Goal: Task Accomplishment & Management: Manage account settings

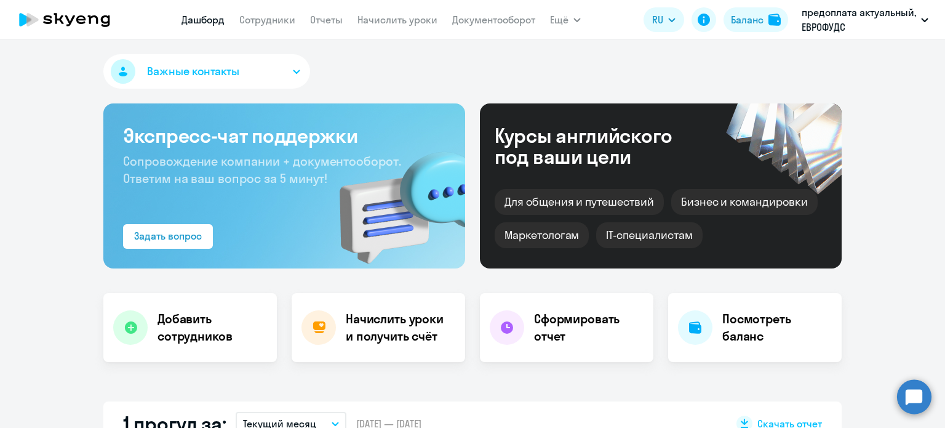
select select "30"
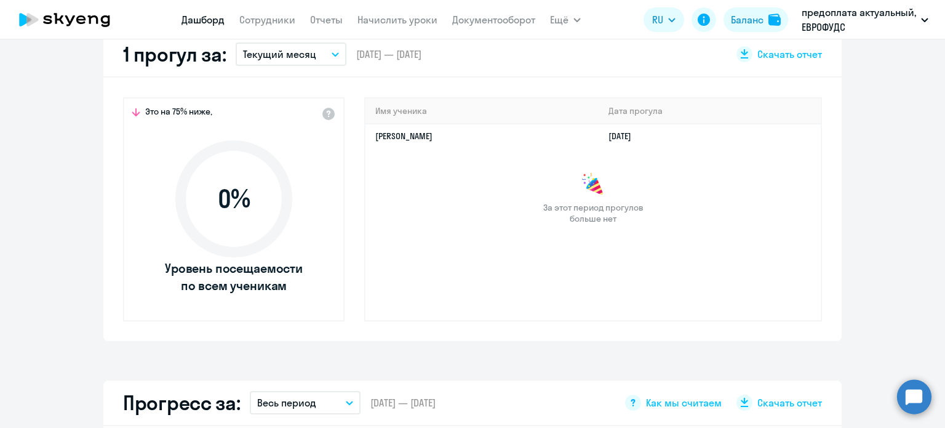
scroll to position [185, 0]
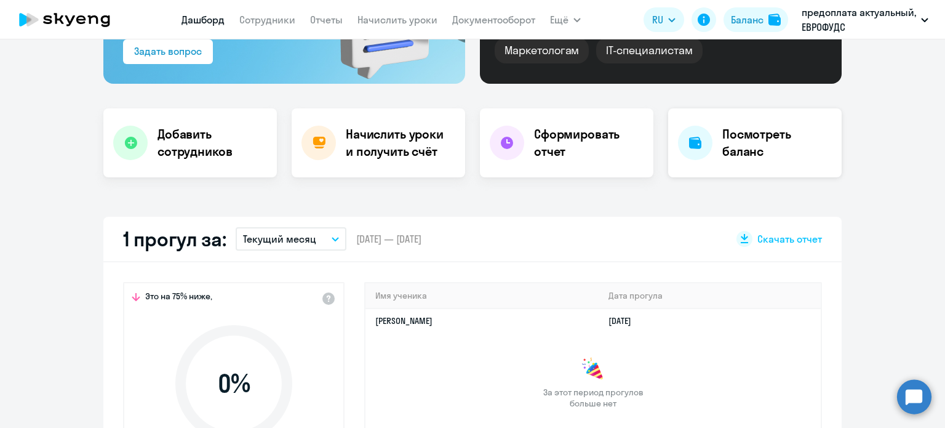
click at [758, 157] on h4 "Посмотреть баланс" at bounding box center [777, 143] width 110 height 34
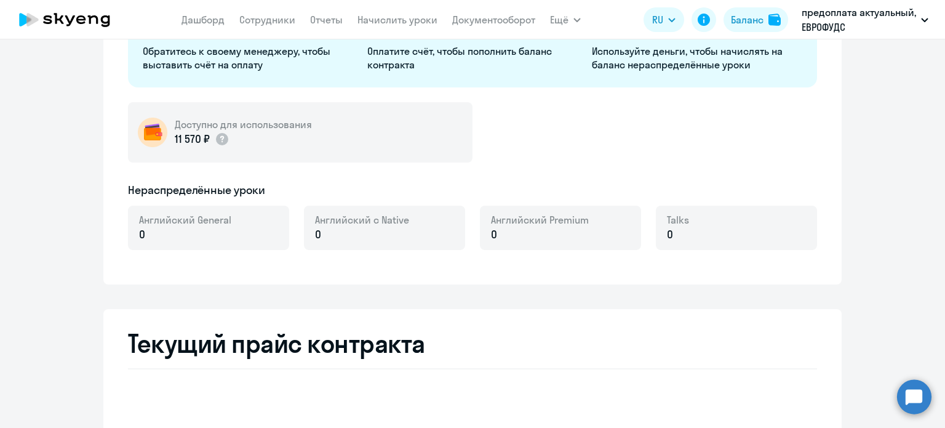
select select "english_adult_not_native_speaker"
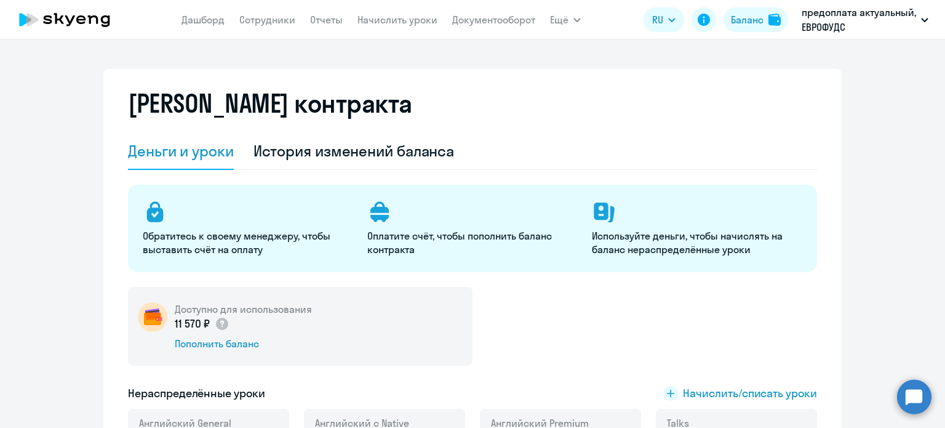
click at [156, 316] on img at bounding box center [153, 317] width 30 height 30
click at [260, 17] on link "Сотрудники" at bounding box center [267, 20] width 56 height 12
select select "30"
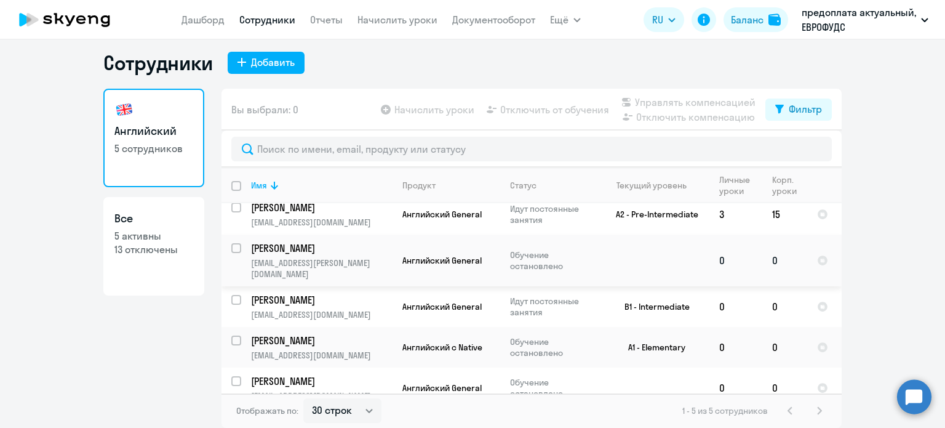
scroll to position [14, 0]
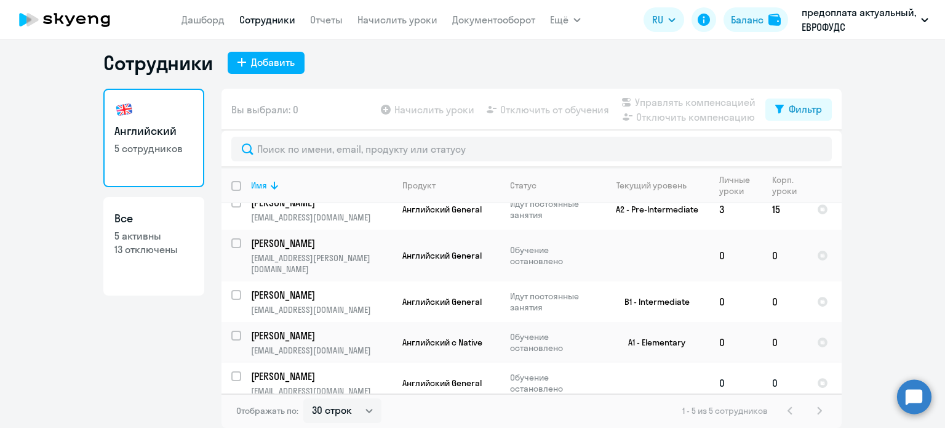
click at [231, 371] on input "select row 22498616" at bounding box center [243, 383] width 25 height 25
checkbox input "true"
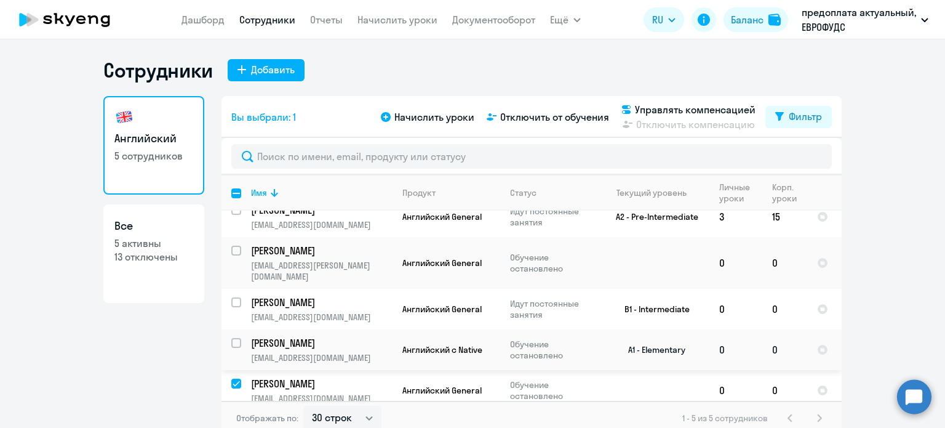
click at [234, 338] on input "select row 22448961" at bounding box center [243, 350] width 25 height 25
checkbox input "true"
click at [231, 250] on input "select row 22431284" at bounding box center [243, 258] width 25 height 25
checkbox input "true"
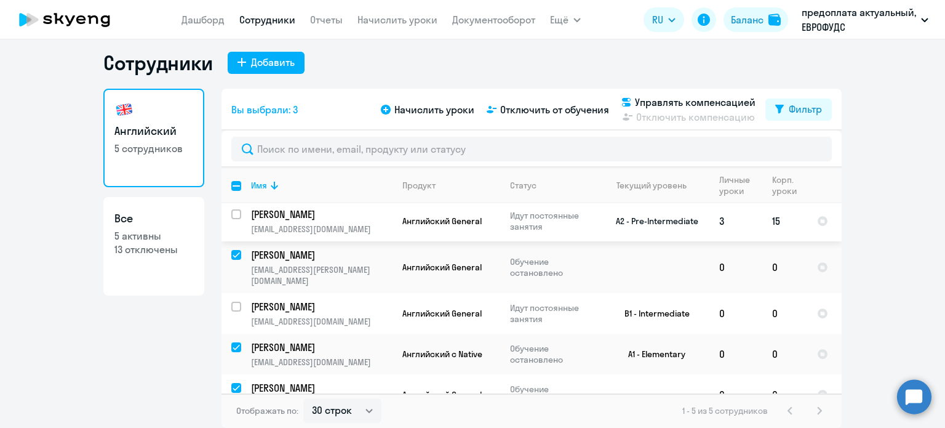
scroll to position [0, 0]
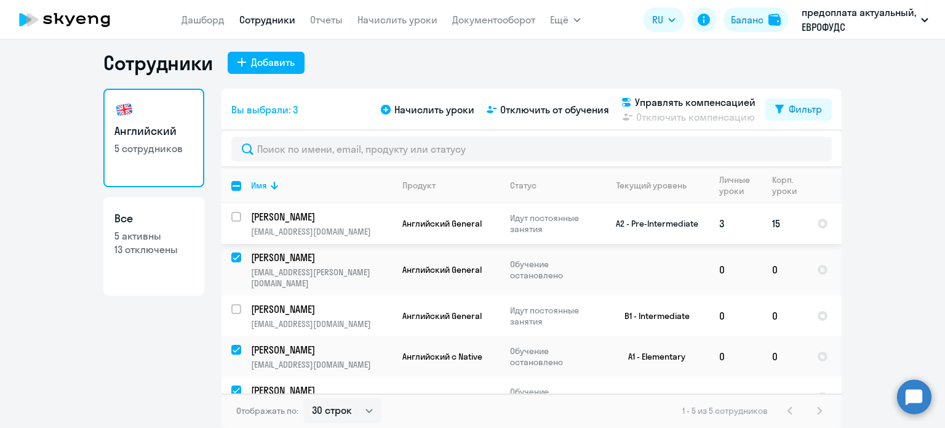
click at [231, 216] on input "select row 2429525" at bounding box center [243, 224] width 25 height 25
checkbox input "true"
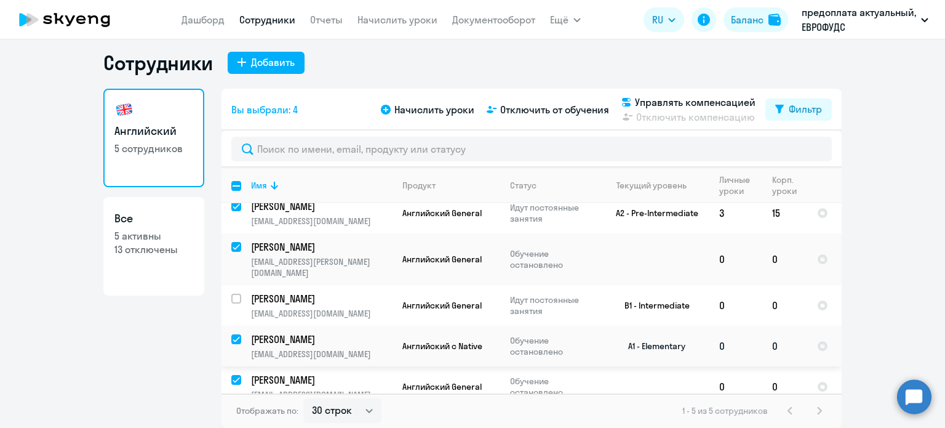
scroll to position [14, 0]
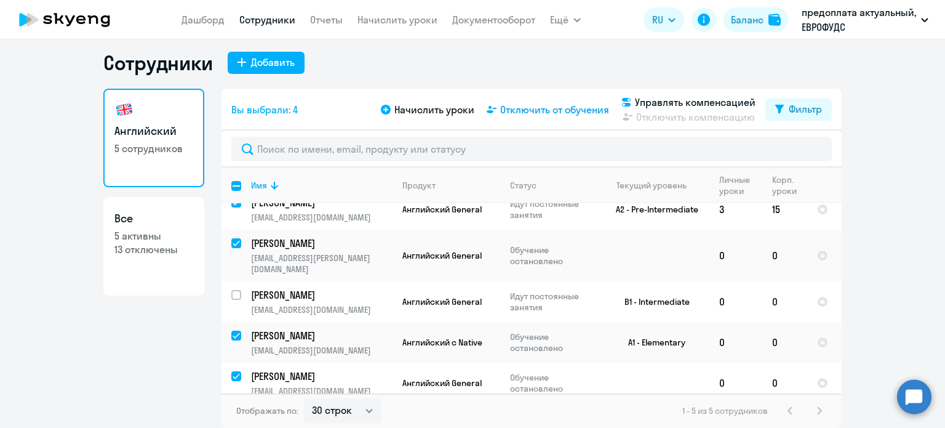
click at [522, 113] on span "Отключить от обучения" at bounding box center [554, 109] width 109 height 15
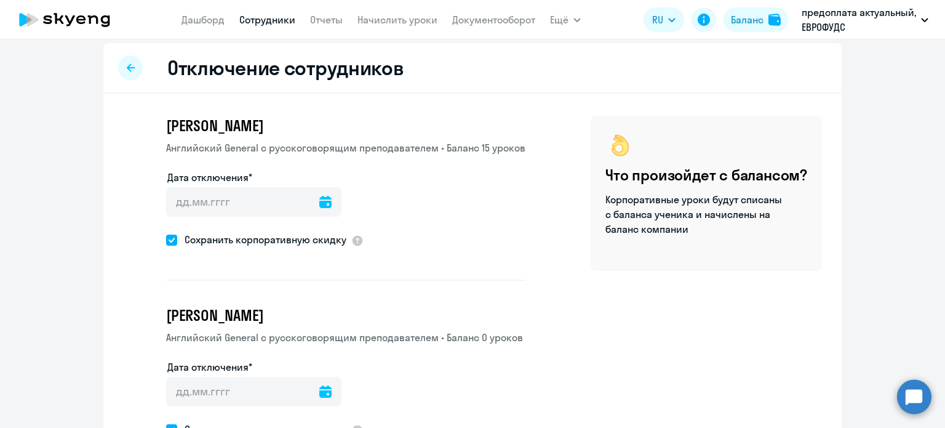
click at [166, 238] on span at bounding box center [171, 239] width 11 height 11
click at [166, 239] on input "Сохранить корпоративную скидку" at bounding box center [166, 239] width 1 height 1
checkbox input "false"
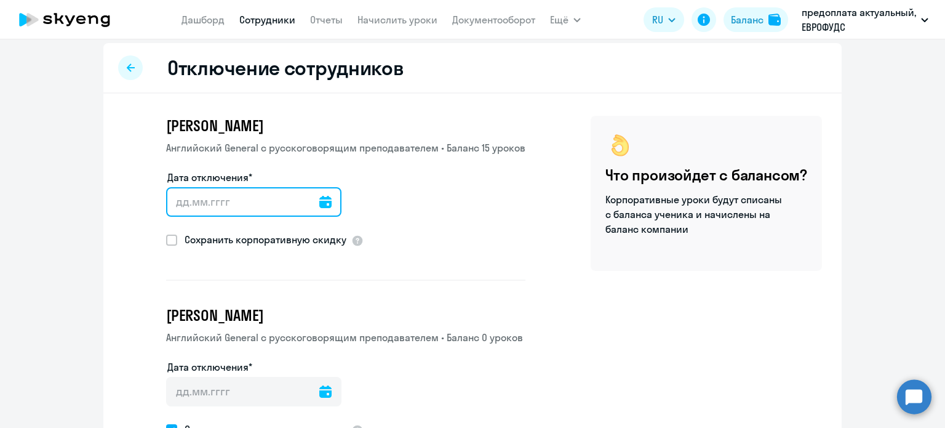
click at [209, 204] on input "Дата отключения*" at bounding box center [253, 202] width 175 height 30
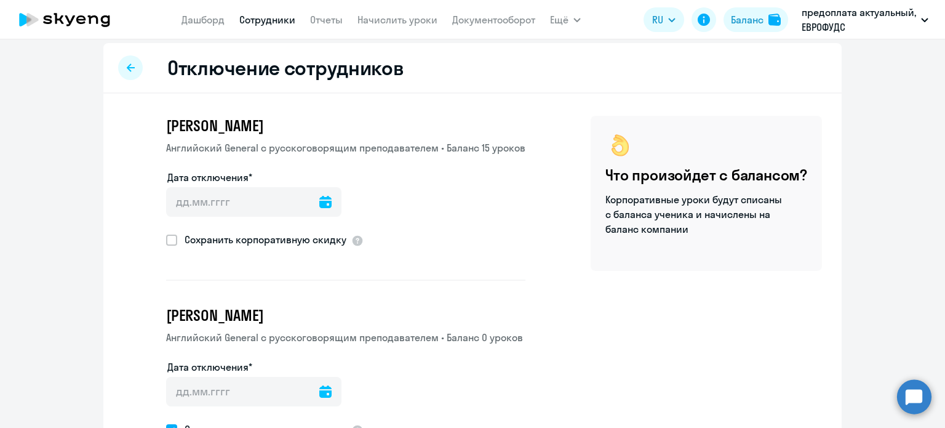
click at [319, 201] on icon at bounding box center [325, 202] width 12 height 12
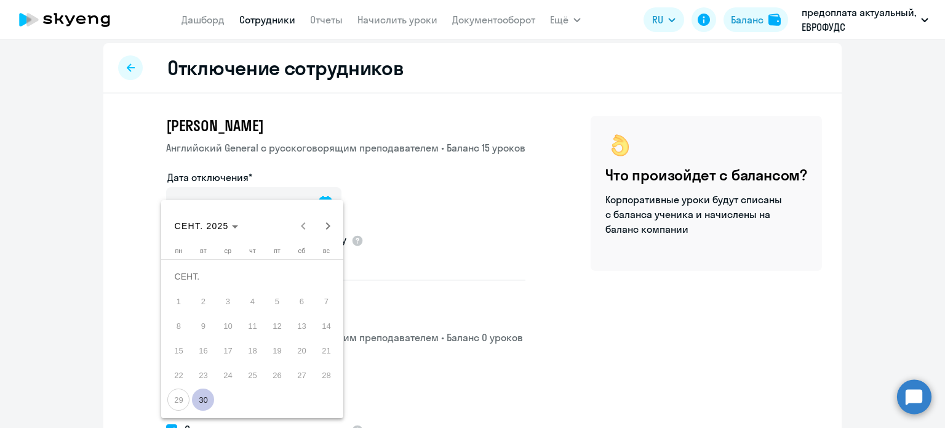
click at [175, 396] on span "29" at bounding box center [178, 399] width 22 height 22
click at [207, 396] on span "30" at bounding box center [203, 399] width 22 height 22
type input "[DATE]"
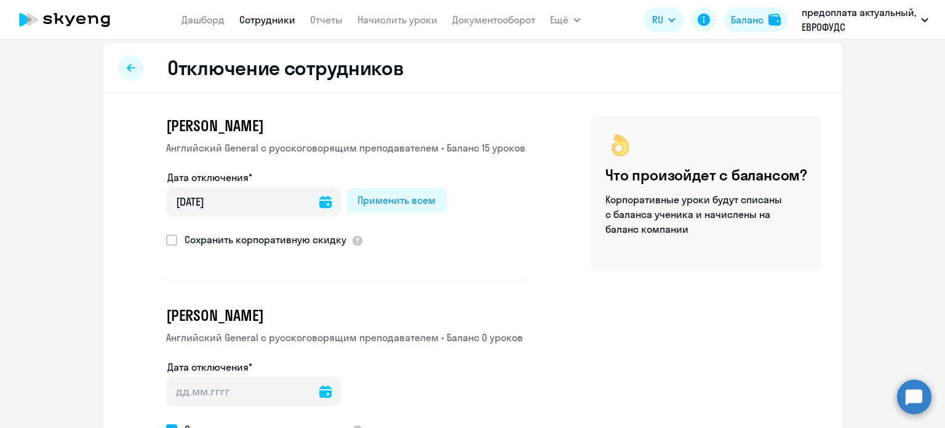
scroll to position [129, 0]
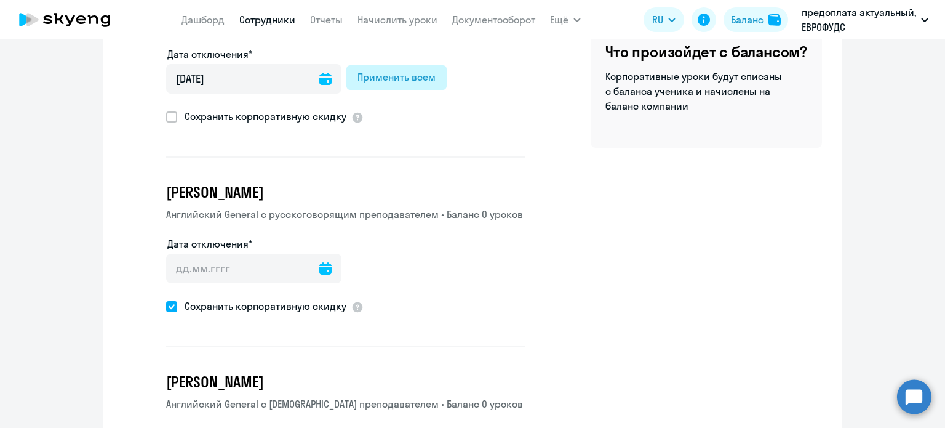
click at [418, 80] on div "Применить всем" at bounding box center [396, 77] width 78 height 15
type input "[DATE]"
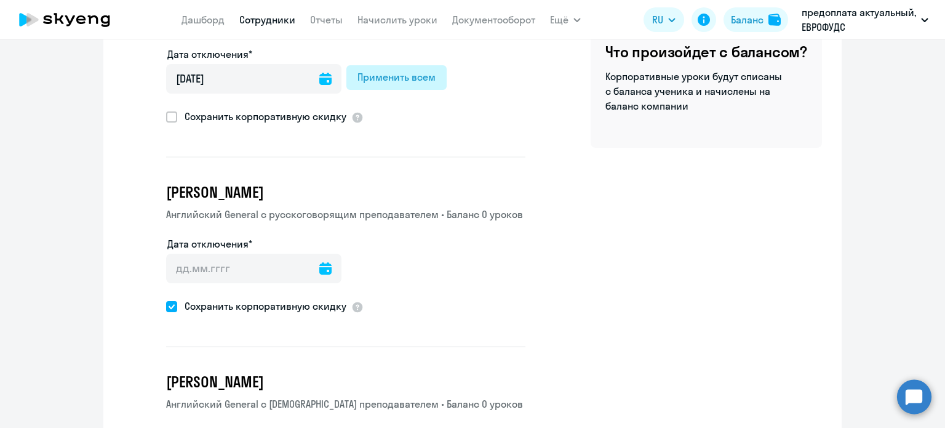
type input "[DATE]"
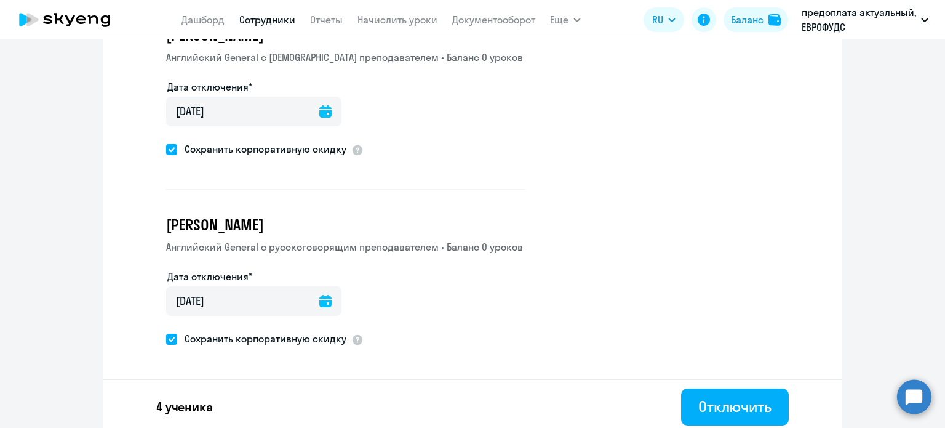
scroll to position [477, 0]
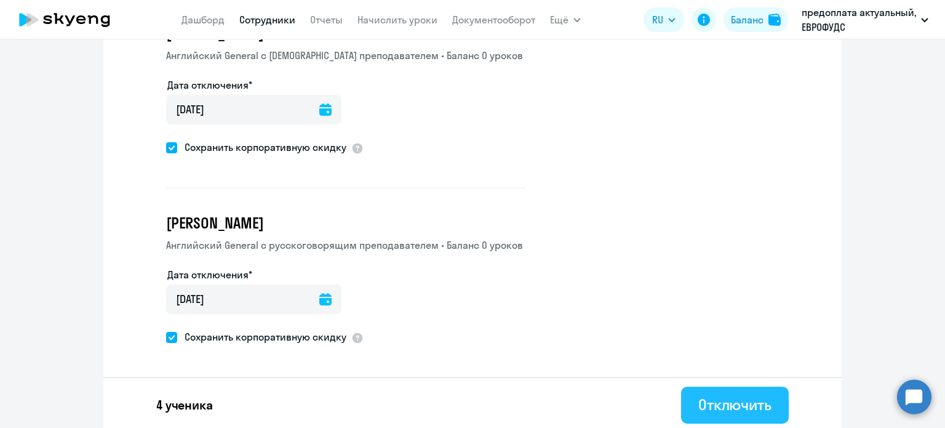
click at [738, 402] on div "Отключить" at bounding box center [734, 404] width 73 height 20
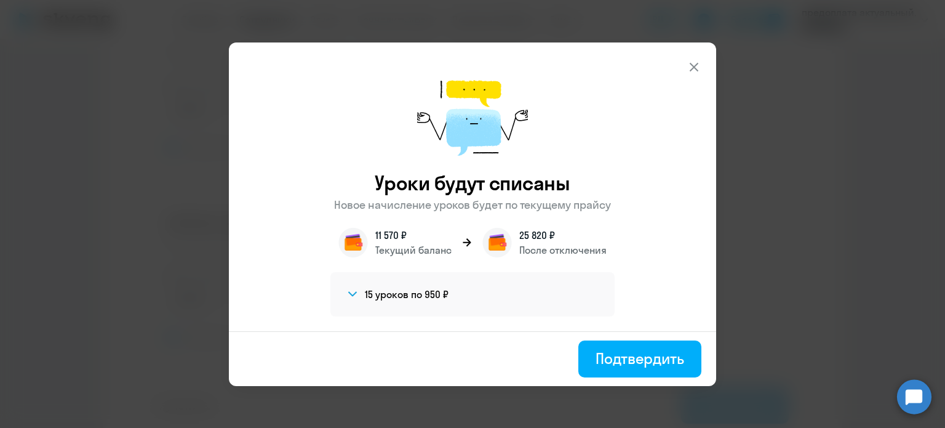
click at [691, 68] on icon at bounding box center [694, 67] width 15 height 15
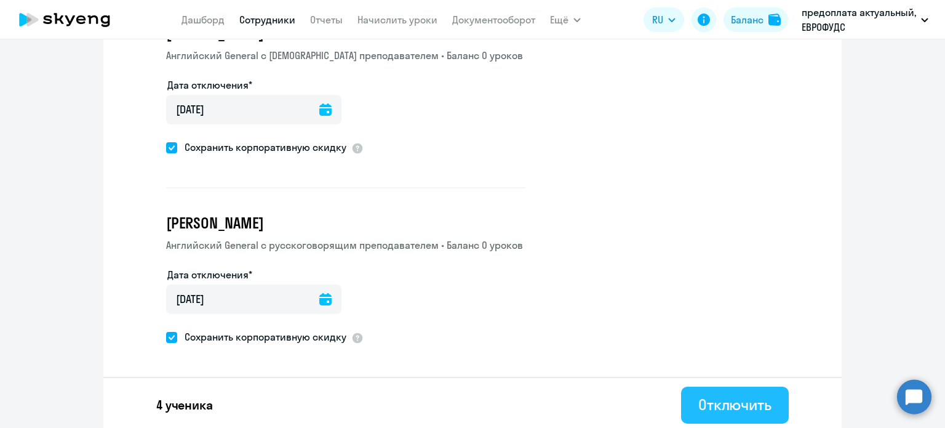
click at [689, 396] on button "Отключить" at bounding box center [735, 404] width 108 height 37
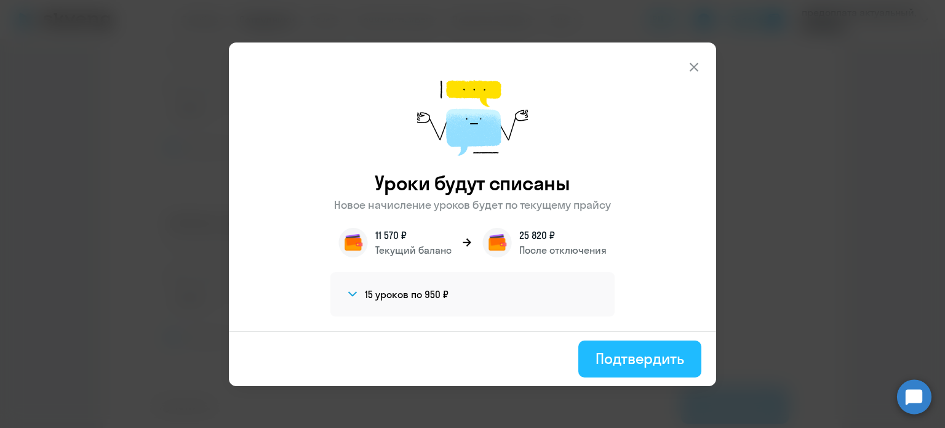
click at [638, 359] on div "Подтвердить" at bounding box center [640, 358] width 89 height 20
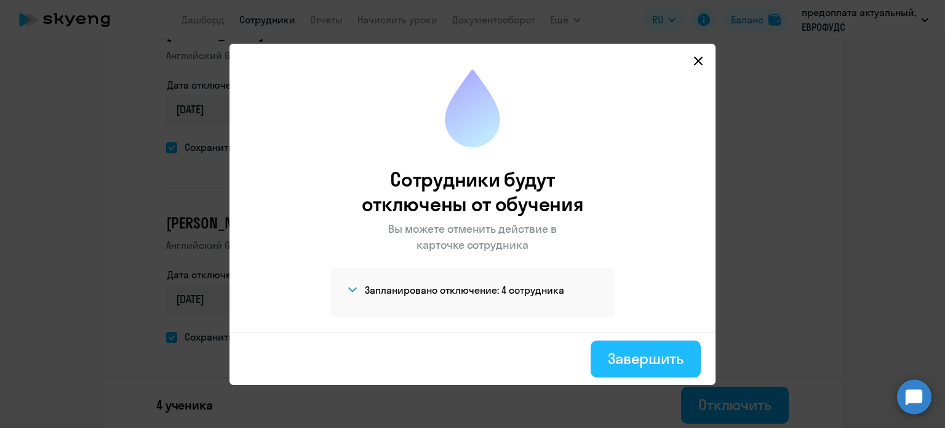
click at [639, 357] on div "Завершить" at bounding box center [646, 358] width 76 height 20
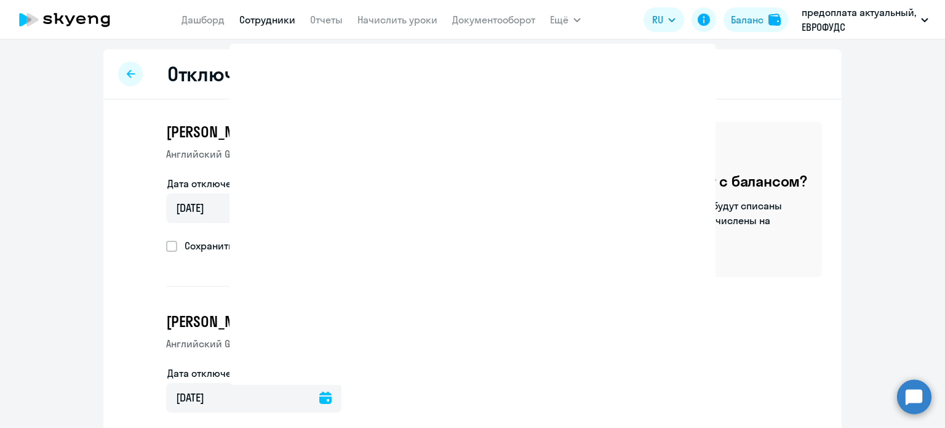
select select "30"
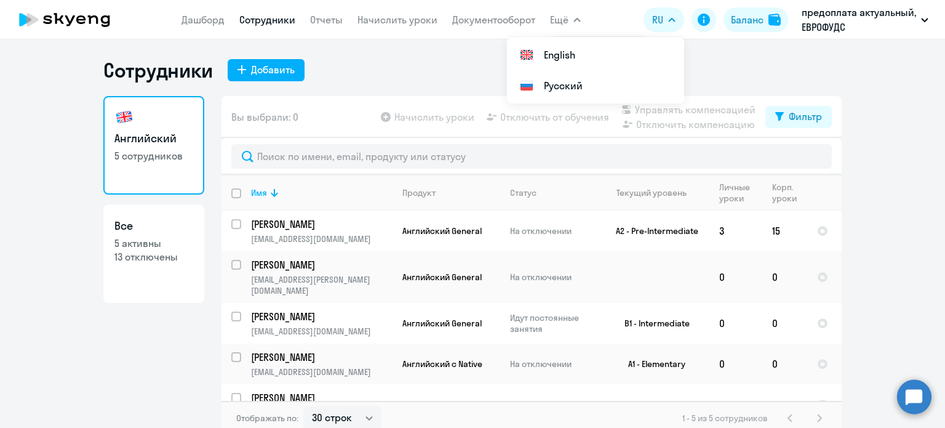
click at [156, 68] on h1 "Сотрудники" at bounding box center [158, 70] width 110 height 25
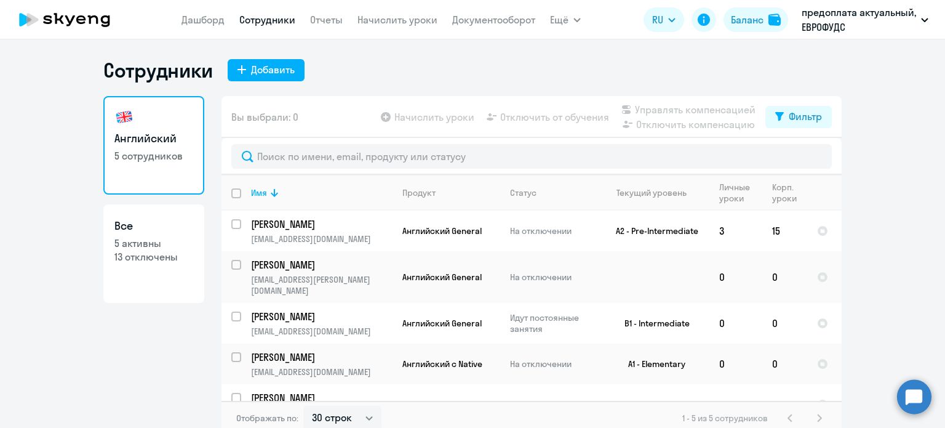
click at [156, 243] on p "5 активны" at bounding box center [153, 243] width 79 height 14
select select "30"
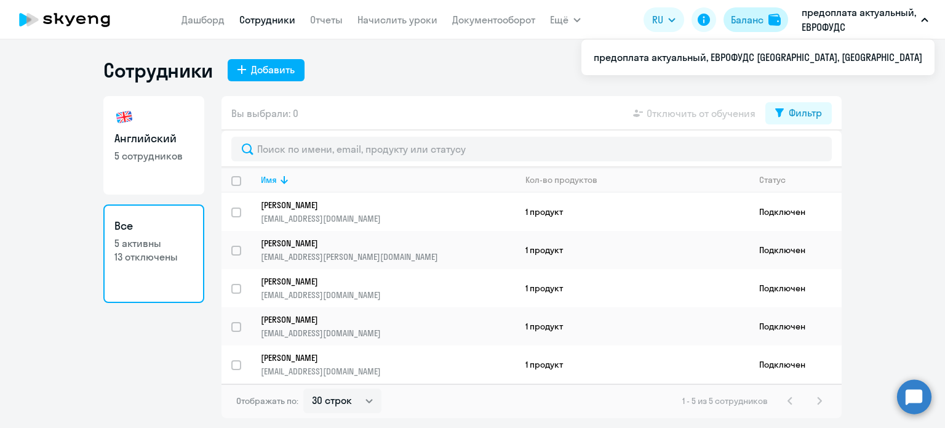
click at [757, 18] on div "Баланс" at bounding box center [747, 19] width 33 height 15
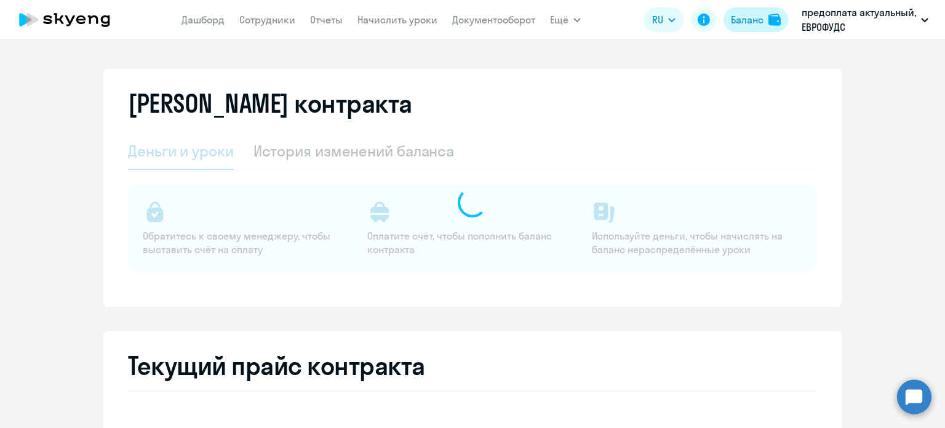
select select "english_adult_not_native_speaker"
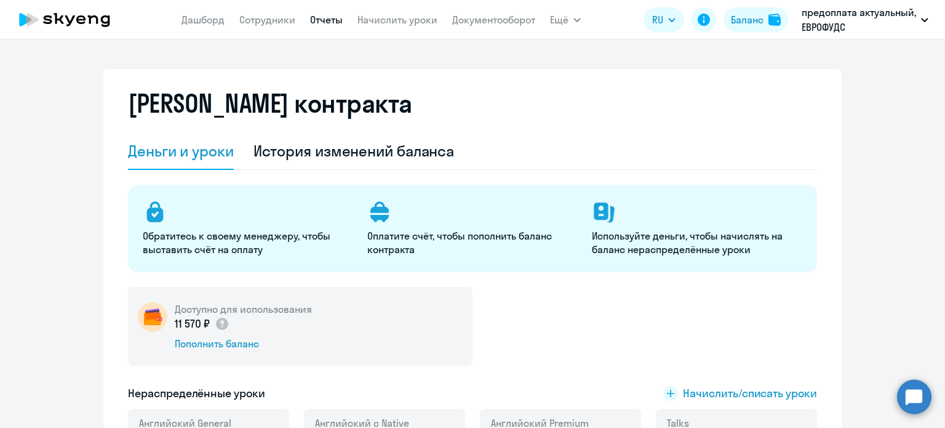
click at [329, 19] on link "Отчеты" at bounding box center [326, 20] width 33 height 12
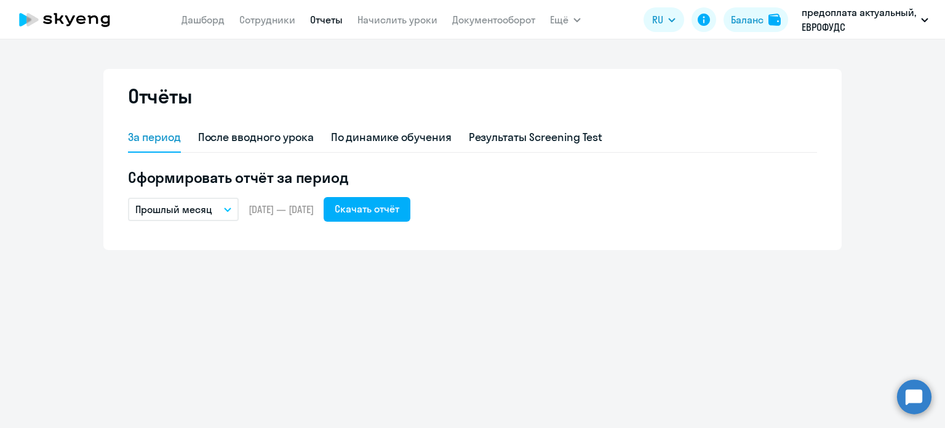
click at [194, 217] on button "Прошлый месяц" at bounding box center [183, 209] width 111 height 23
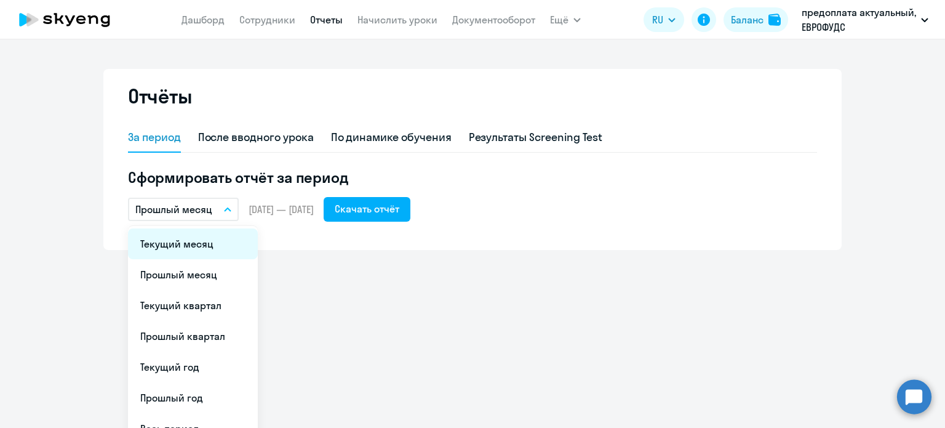
click at [189, 243] on li "Текущий месяц" at bounding box center [193, 243] width 130 height 31
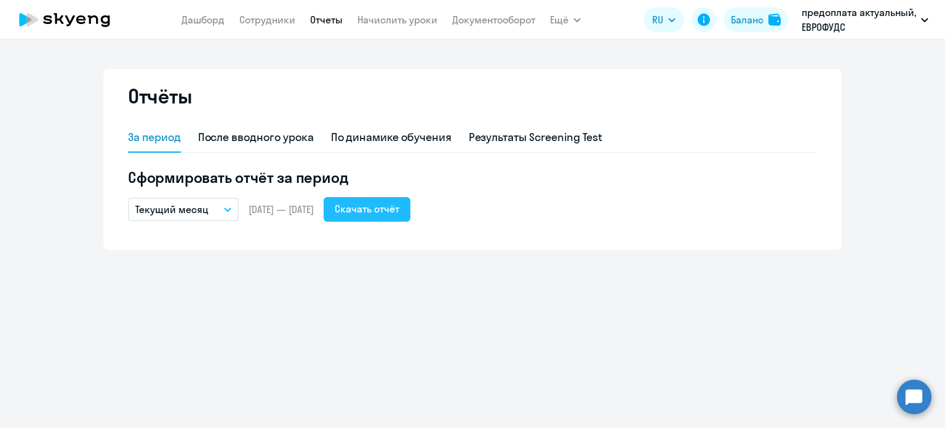
click at [399, 210] on div "Скачать отчёт" at bounding box center [367, 208] width 65 height 15
click at [392, 138] on div "По динамике обучения" at bounding box center [391, 137] width 121 height 16
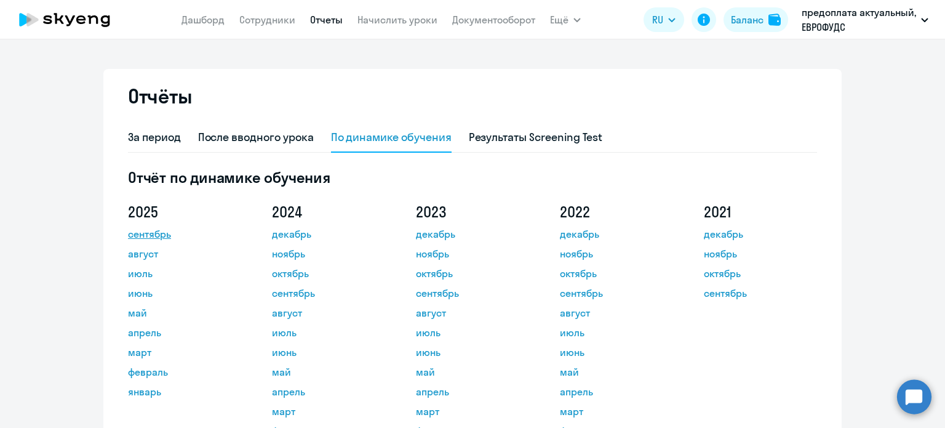
click at [135, 238] on link "сентябрь" at bounding box center [183, 233] width 111 height 15
click at [495, 14] on link "Документооборот" at bounding box center [493, 20] width 83 height 12
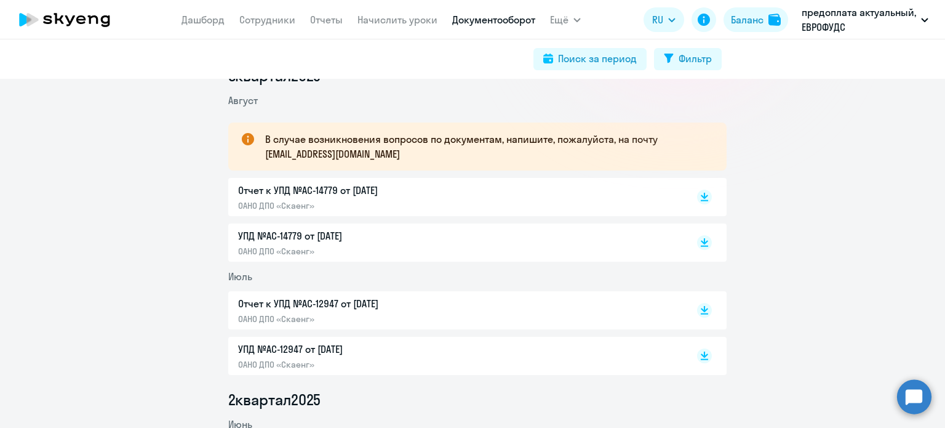
scroll to position [185, 0]
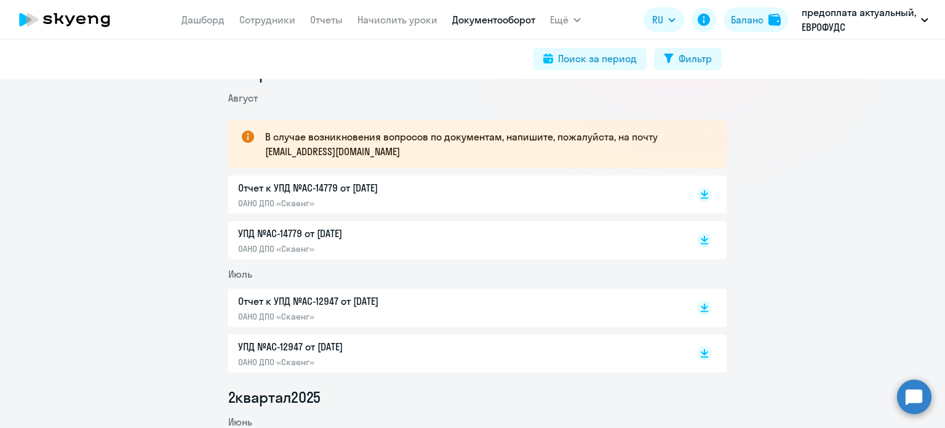
click at [344, 230] on p "УПД №AC-14779 от [DATE]" at bounding box center [367, 233] width 258 height 15
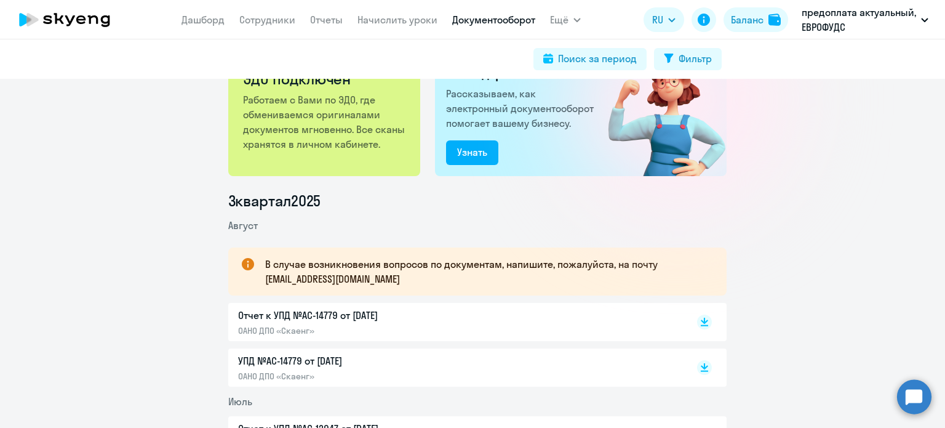
scroll to position [123, 0]
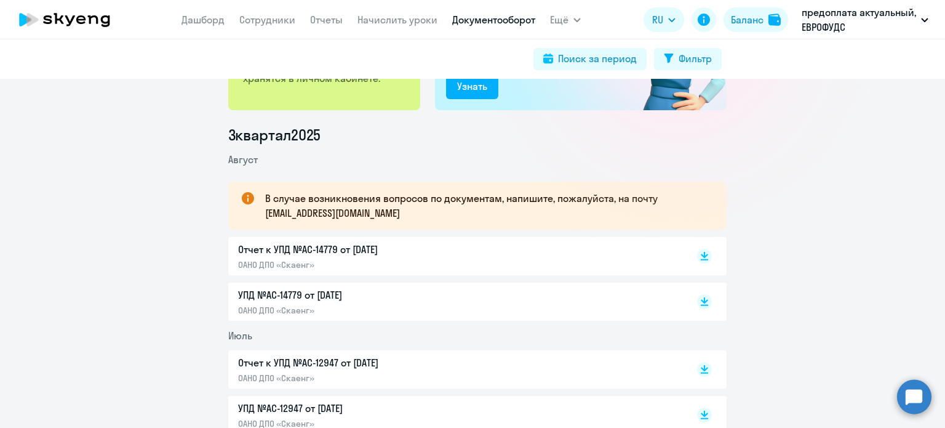
click at [423, 246] on p "Отчет к УПД №AC-14779 от [DATE]" at bounding box center [367, 249] width 258 height 15
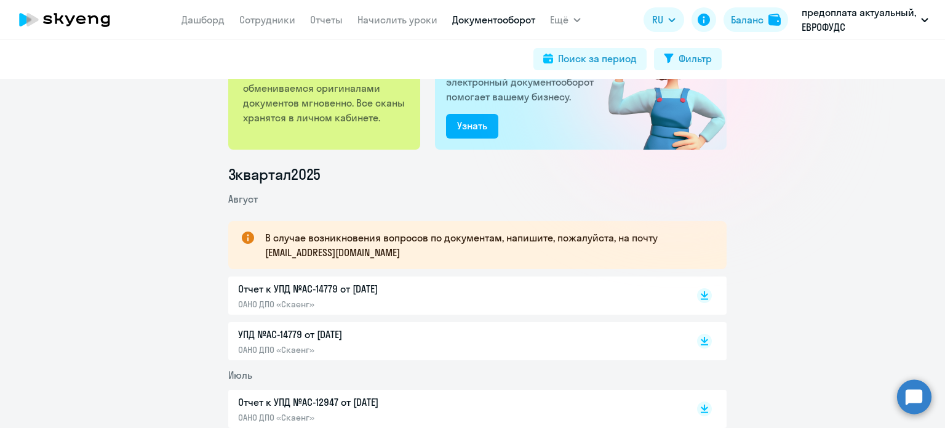
scroll to position [0, 0]
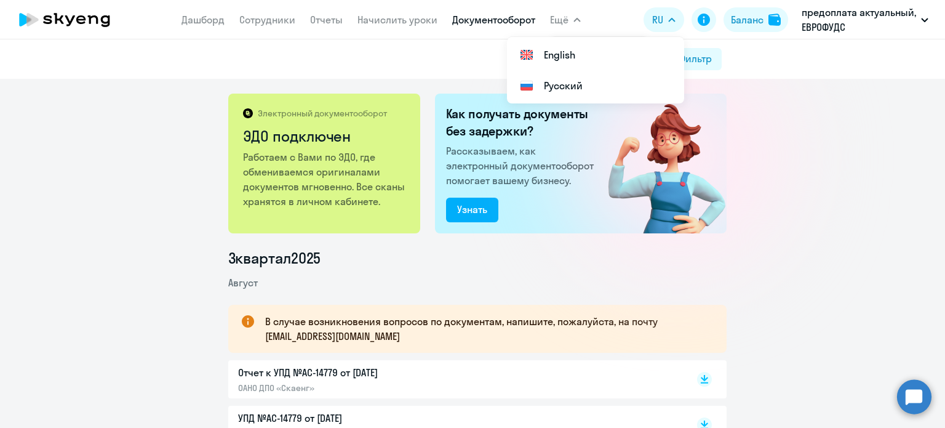
click at [90, 22] on icon at bounding box center [93, 19] width 10 height 9
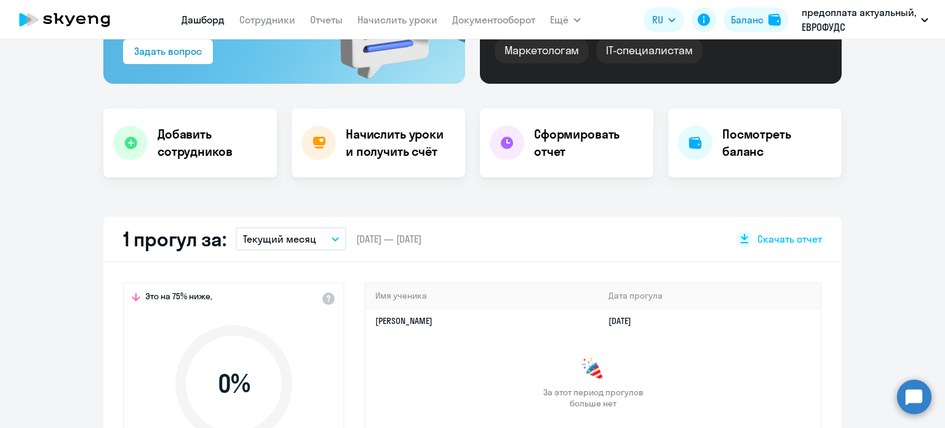
select select "30"
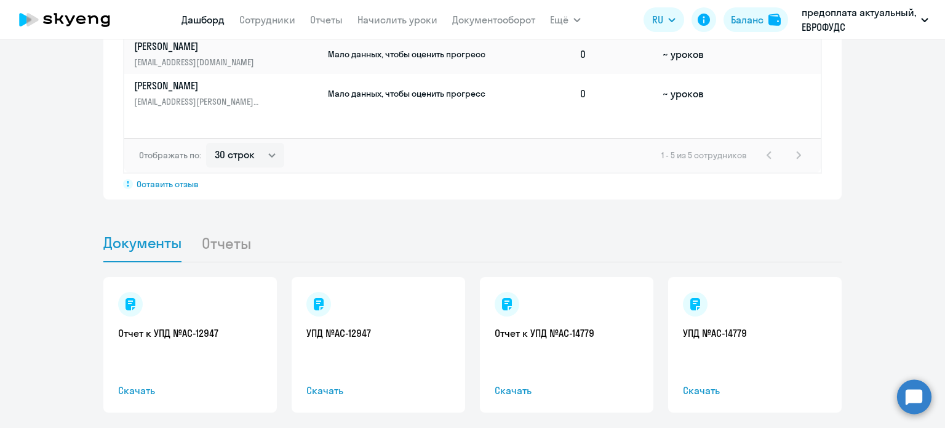
scroll to position [1098, 0]
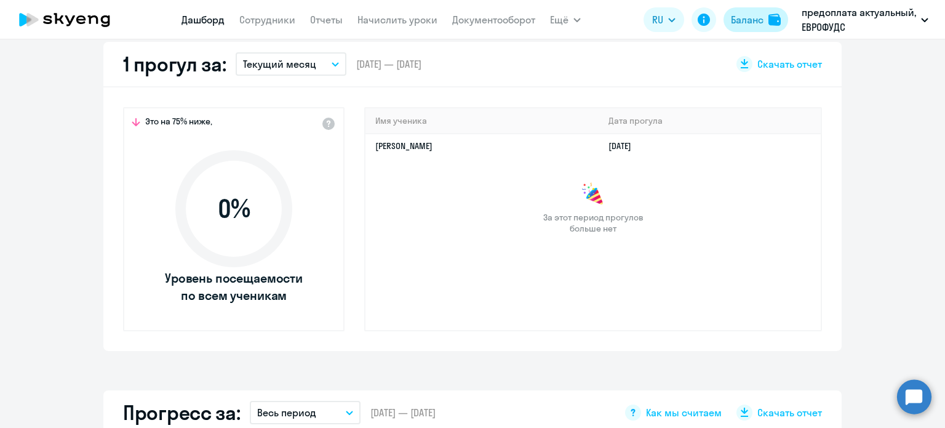
click at [775, 15] on img at bounding box center [775, 20] width 12 height 12
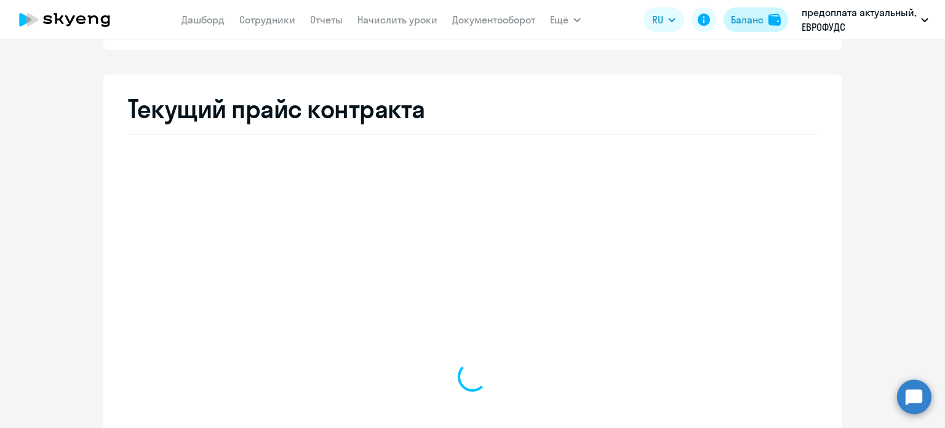
select select "english_adult_not_native_speaker"
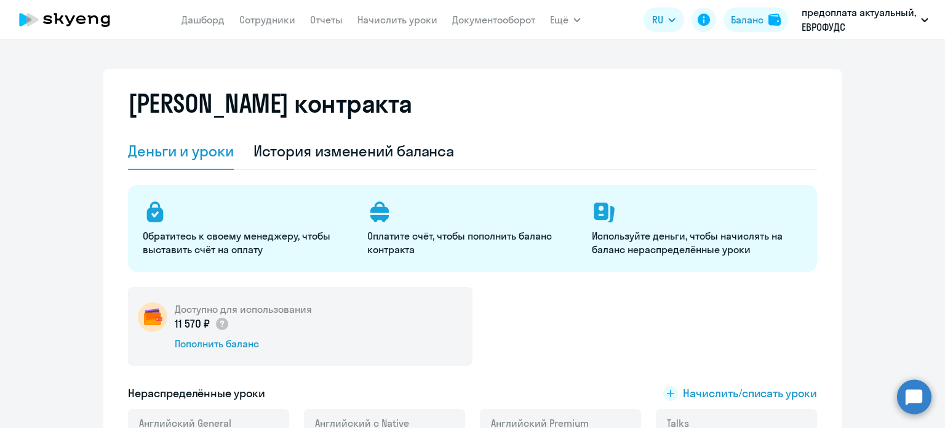
click at [298, 19] on nav "[PERSON_NAME] Отчеты Начислить уроки Документооборот" at bounding box center [359, 19] width 354 height 25
click at [279, 19] on link "Сотрудники" at bounding box center [267, 20] width 56 height 12
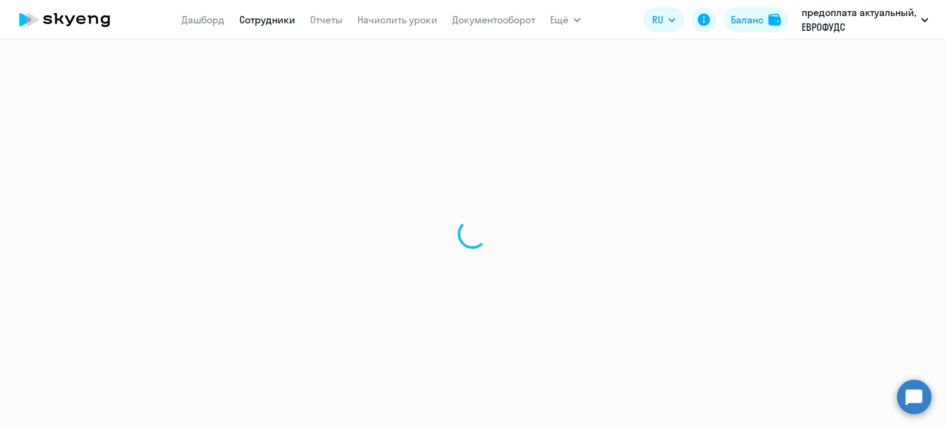
select select "30"
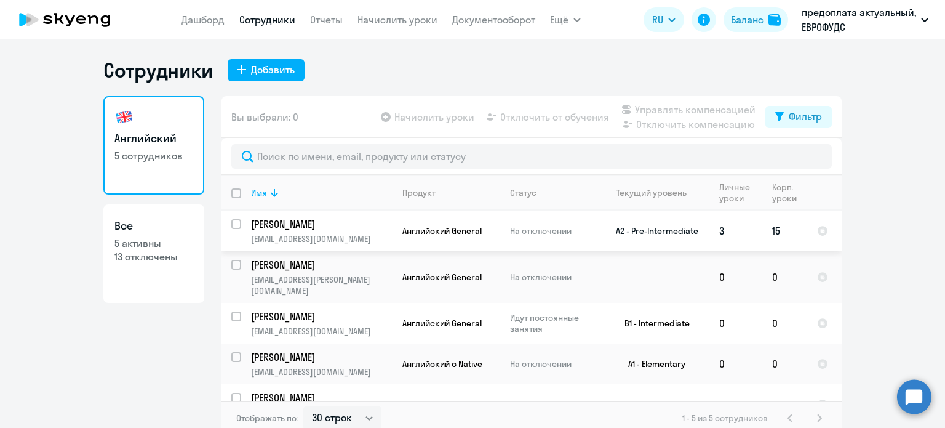
click at [234, 223] on input "select row 2429525" at bounding box center [243, 231] width 25 height 25
checkbox input "true"
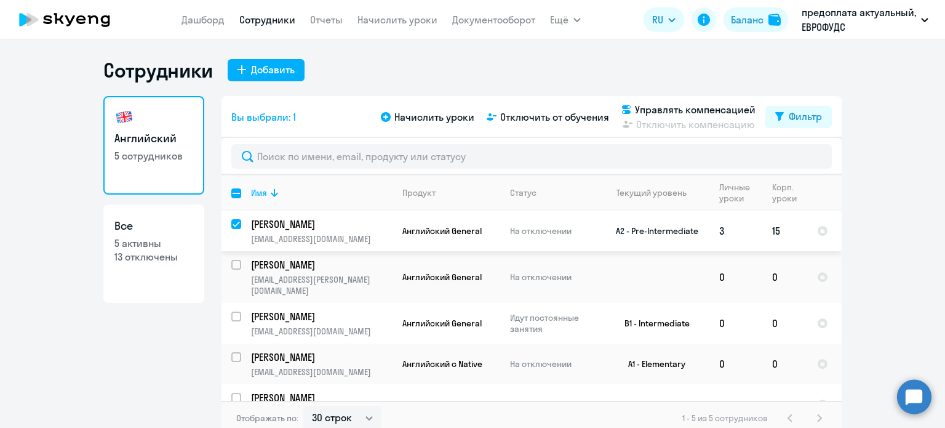
click at [281, 221] on p "[PERSON_NAME]" at bounding box center [320, 224] width 139 height 14
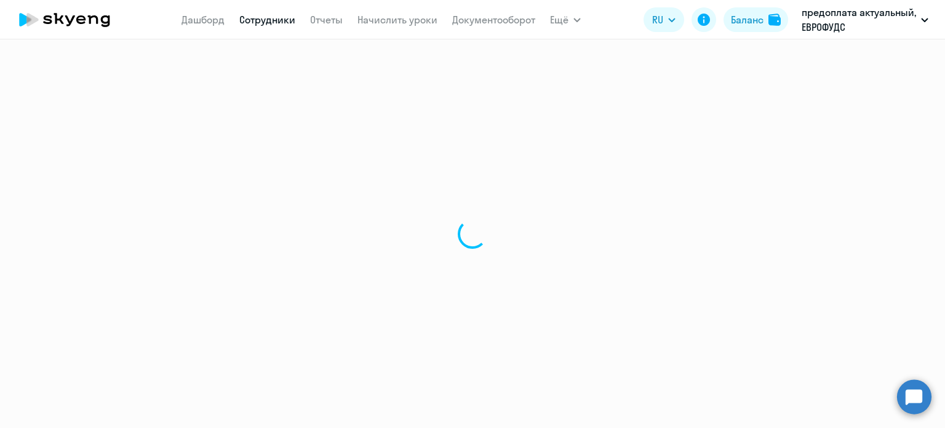
select select "english"
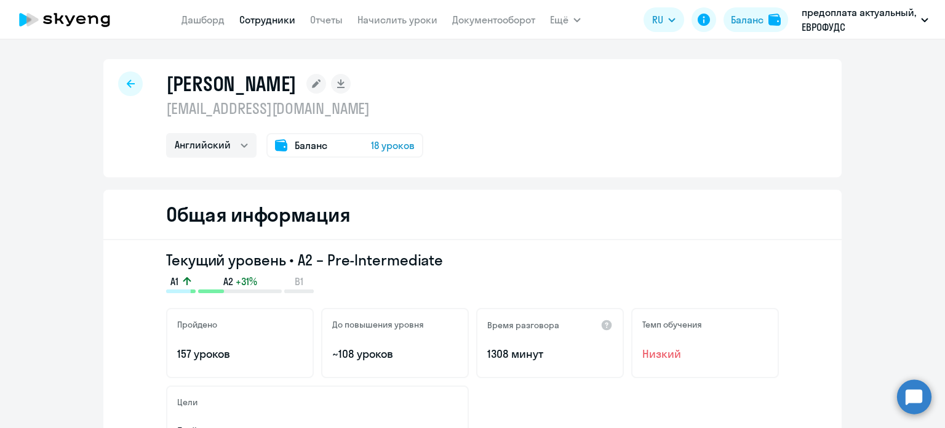
click at [398, 146] on span "18 уроков" at bounding box center [393, 145] width 44 height 15
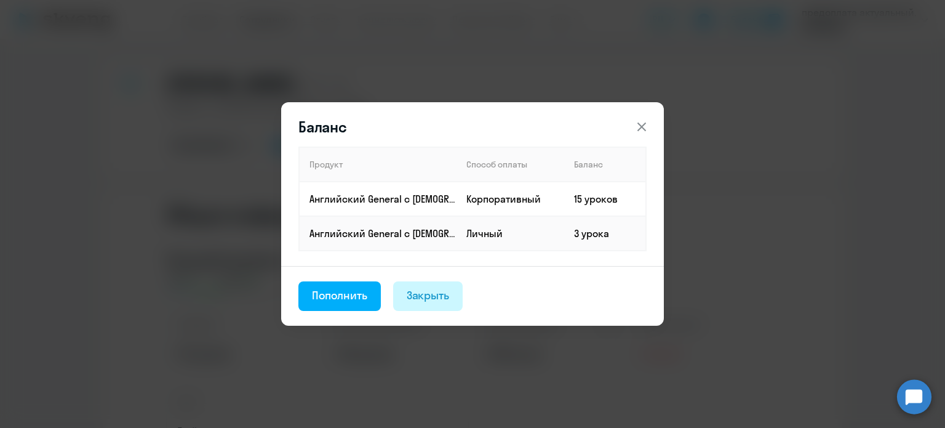
click at [427, 299] on div "Закрыть" at bounding box center [428, 295] width 43 height 16
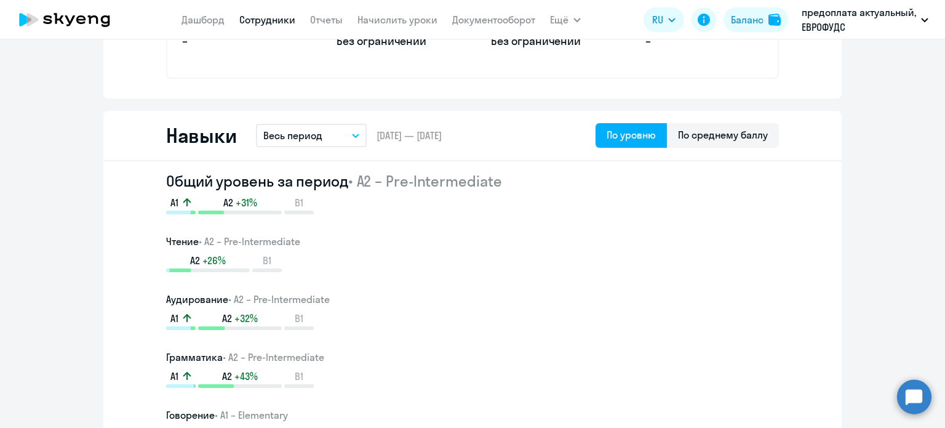
scroll to position [431, 0]
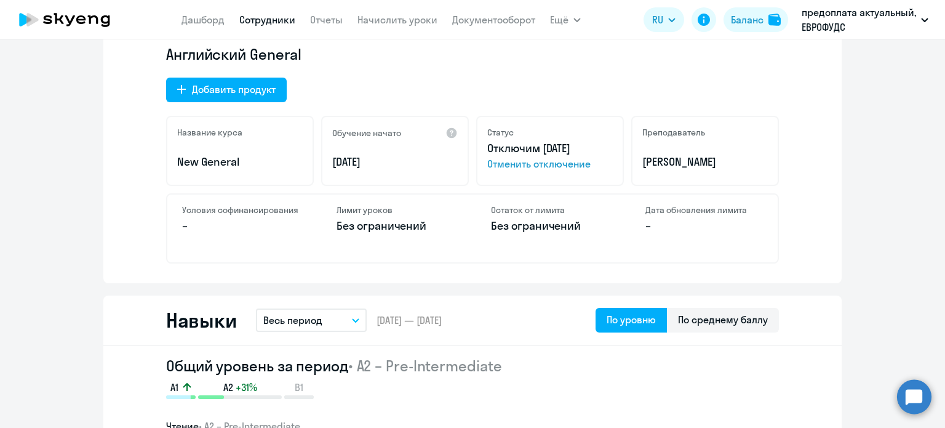
click at [545, 163] on span "Отменить отключение" at bounding box center [550, 163] width 126 height 15
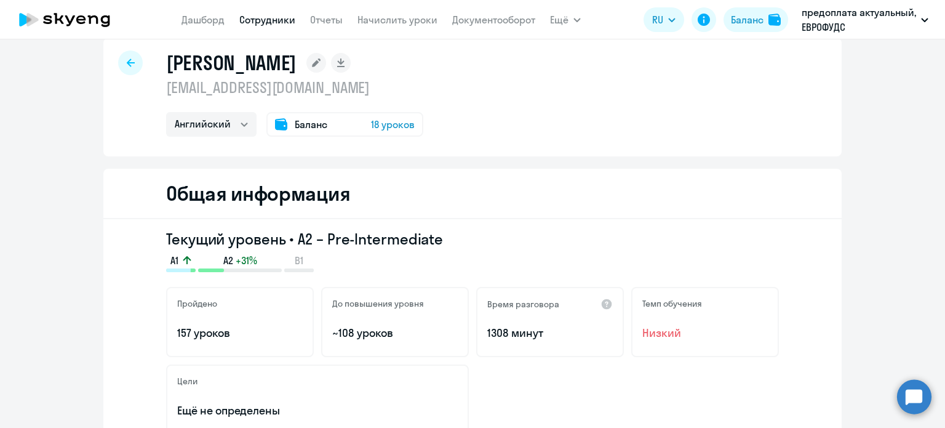
scroll to position [0, 0]
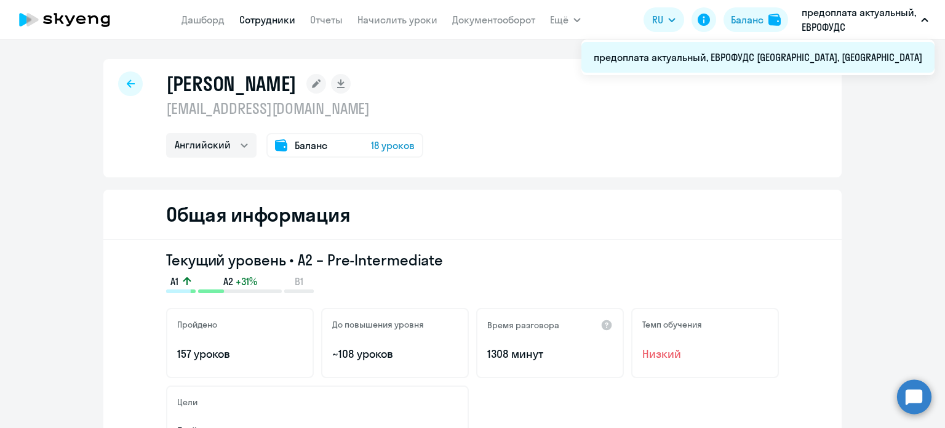
click at [726, 62] on li "предоплата актуальный, ЕВРОФУДС [GEOGRAPHIC_DATA], [GEOGRAPHIC_DATA]" at bounding box center [757, 57] width 353 height 31
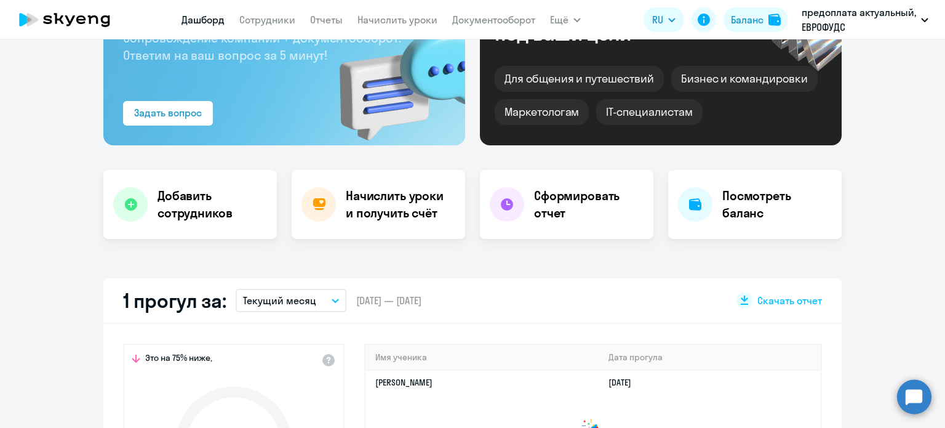
select select "30"
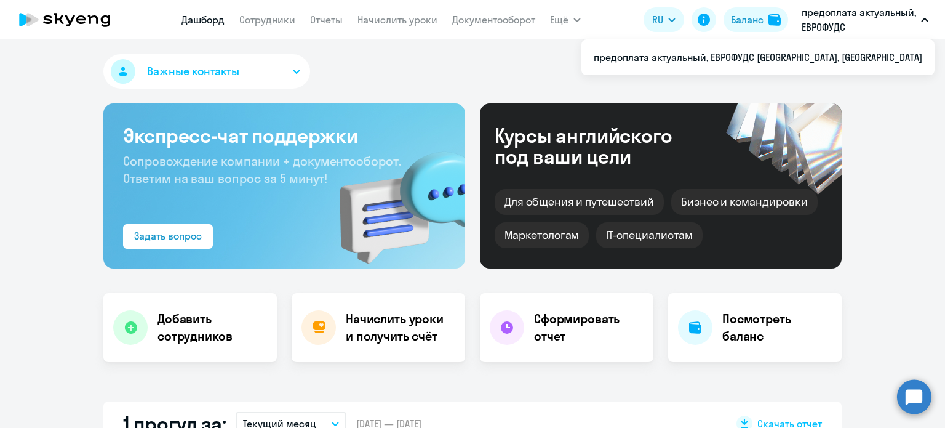
click at [928, 11] on button "предоплата актуальный, ЕВРОФУДС [GEOGRAPHIC_DATA], [GEOGRAPHIC_DATA]" at bounding box center [865, 20] width 139 height 30
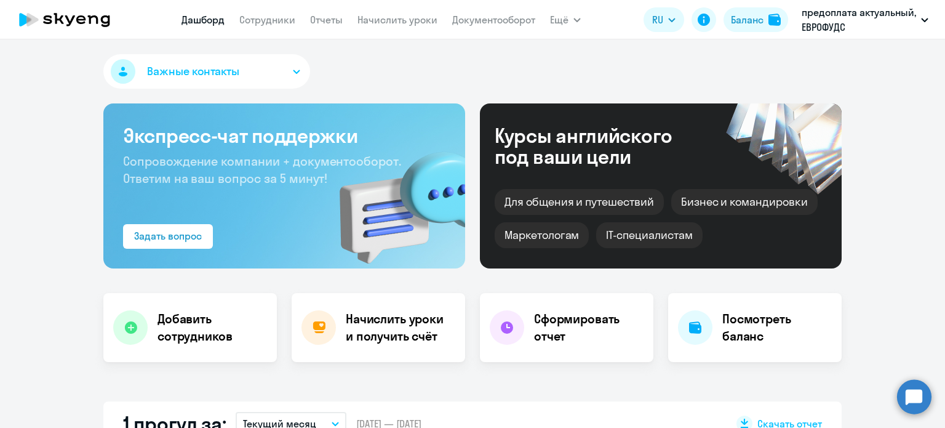
click at [869, 14] on p "предоплата актуальный, ЕВРОФУДС [GEOGRAPHIC_DATA], [GEOGRAPHIC_DATA]" at bounding box center [859, 20] width 114 height 30
